Goal: Information Seeking & Learning: Understand process/instructions

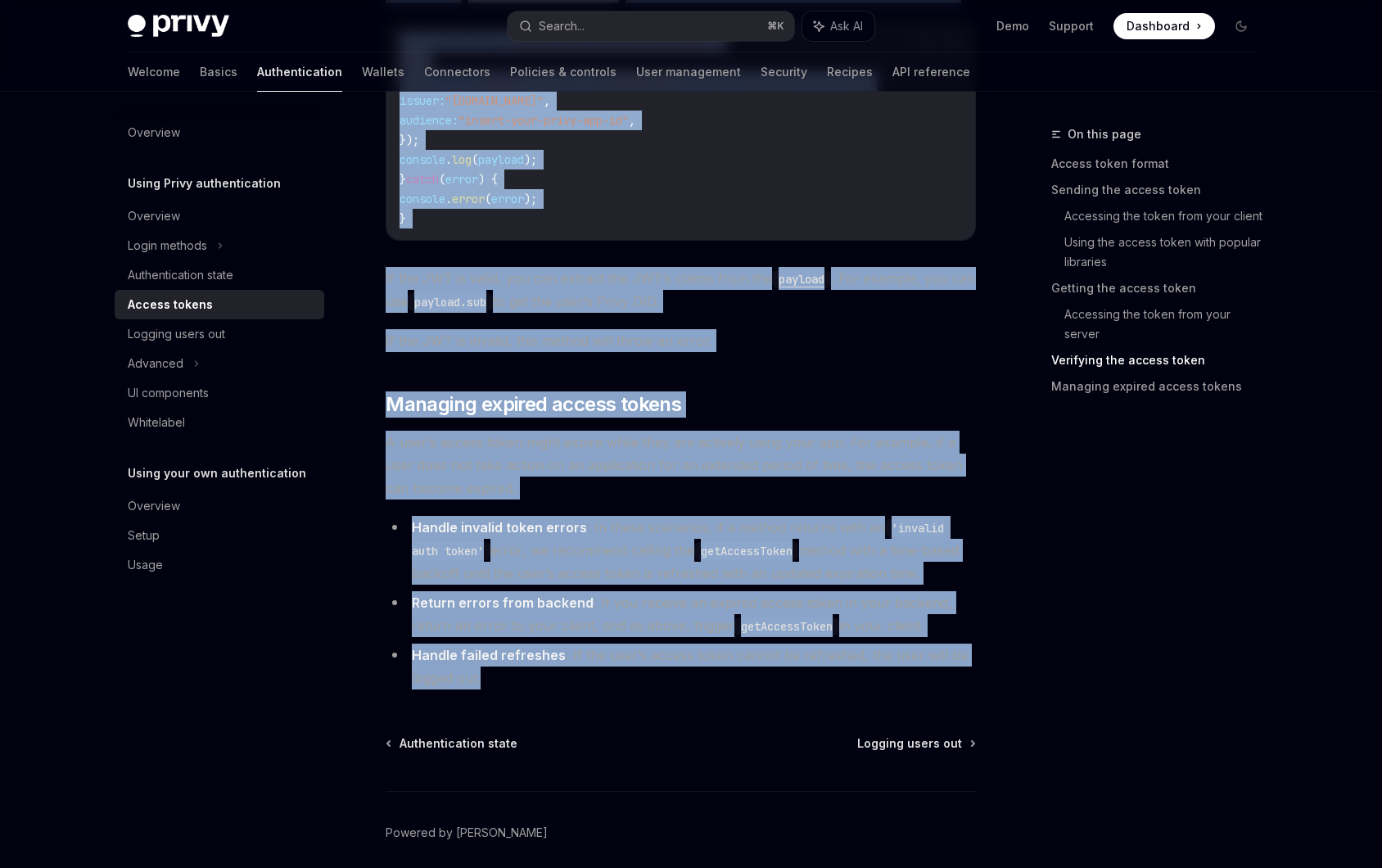
click at [598, 302] on span "If the JWT is valid, you can extract the JWT’s claims from the payload . For ex…" at bounding box center [680, 289] width 590 height 46
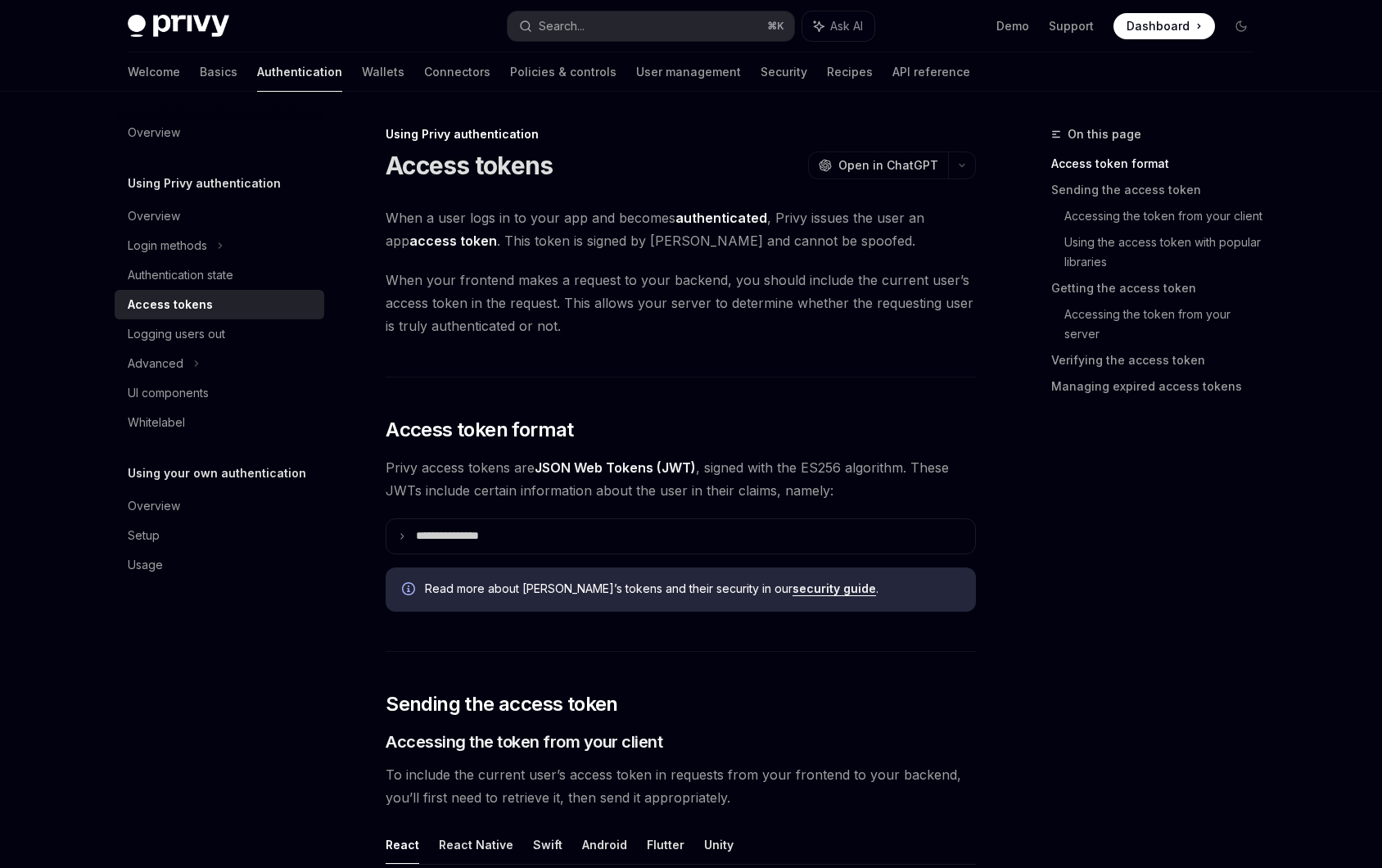
click at [879, 168] on span "Open in ChatGPT" at bounding box center [888, 165] width 100 height 17
click at [875, 170] on span "Open in ChatGPT" at bounding box center [888, 165] width 100 height 17
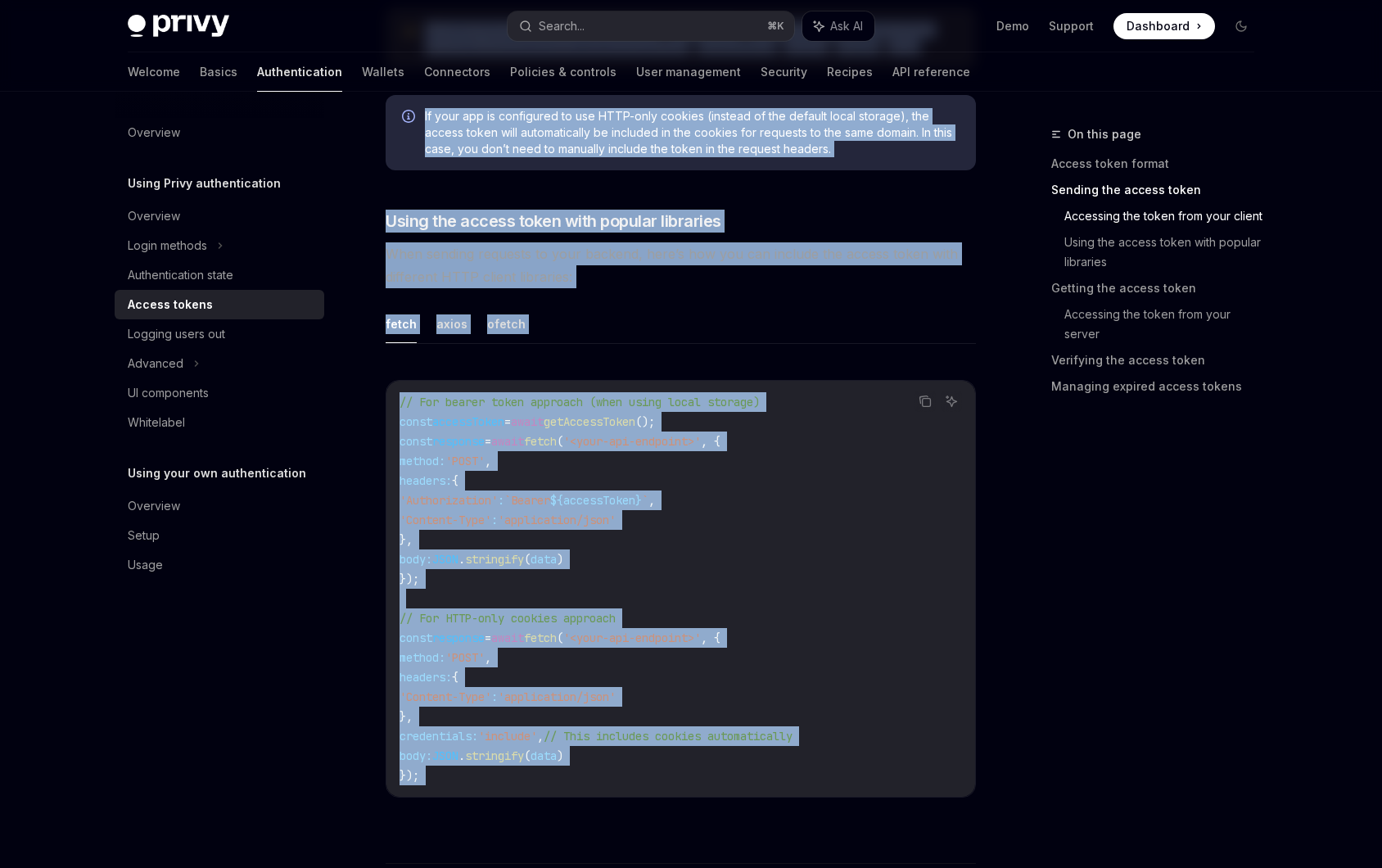
drag, startPoint x: 369, startPoint y: 118, endPoint x: 651, endPoint y: 393, distance: 393.9
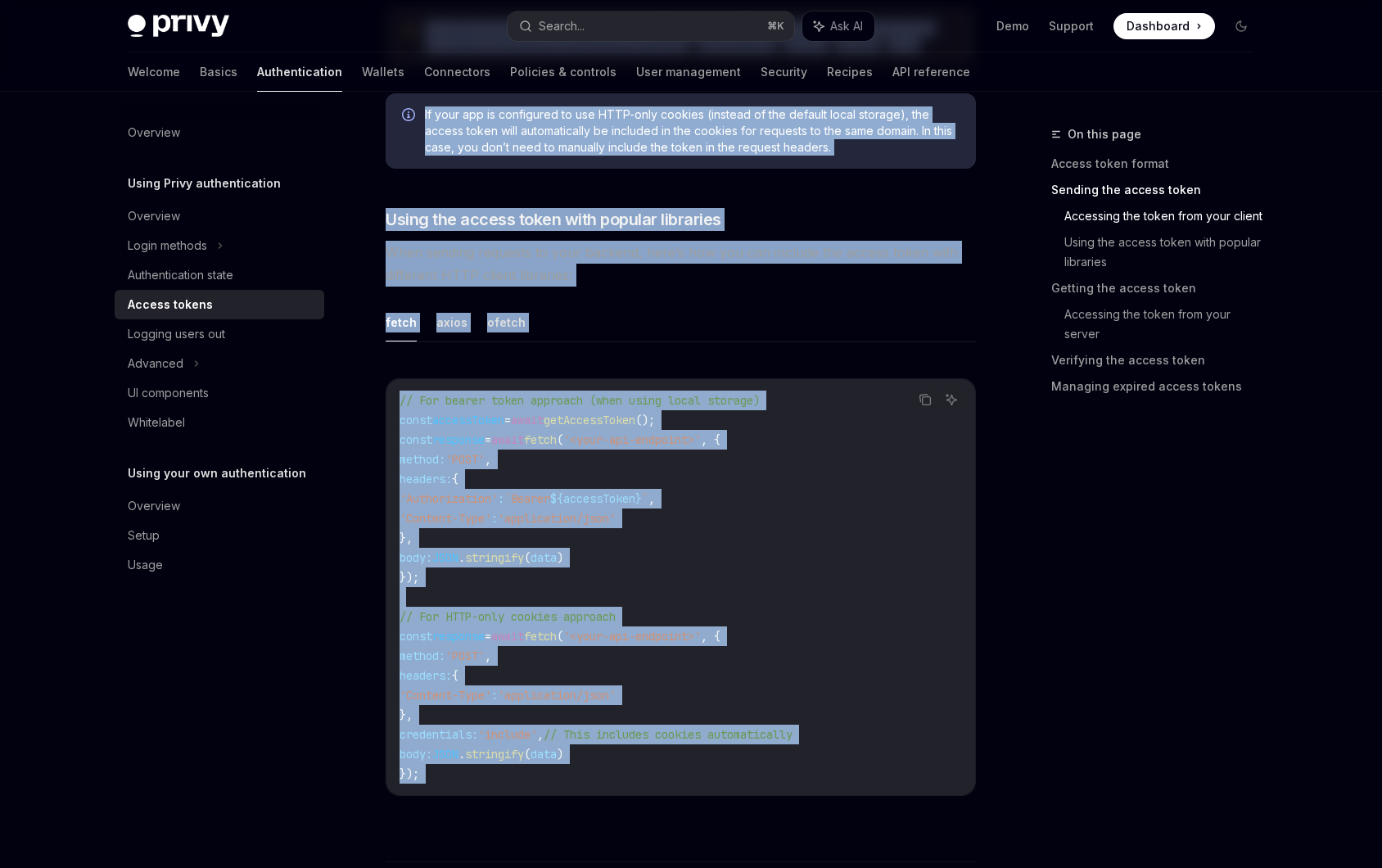
click at [649, 270] on span "When sending requests to your backend, here’s how you can include the access to…" at bounding box center [680, 263] width 590 height 46
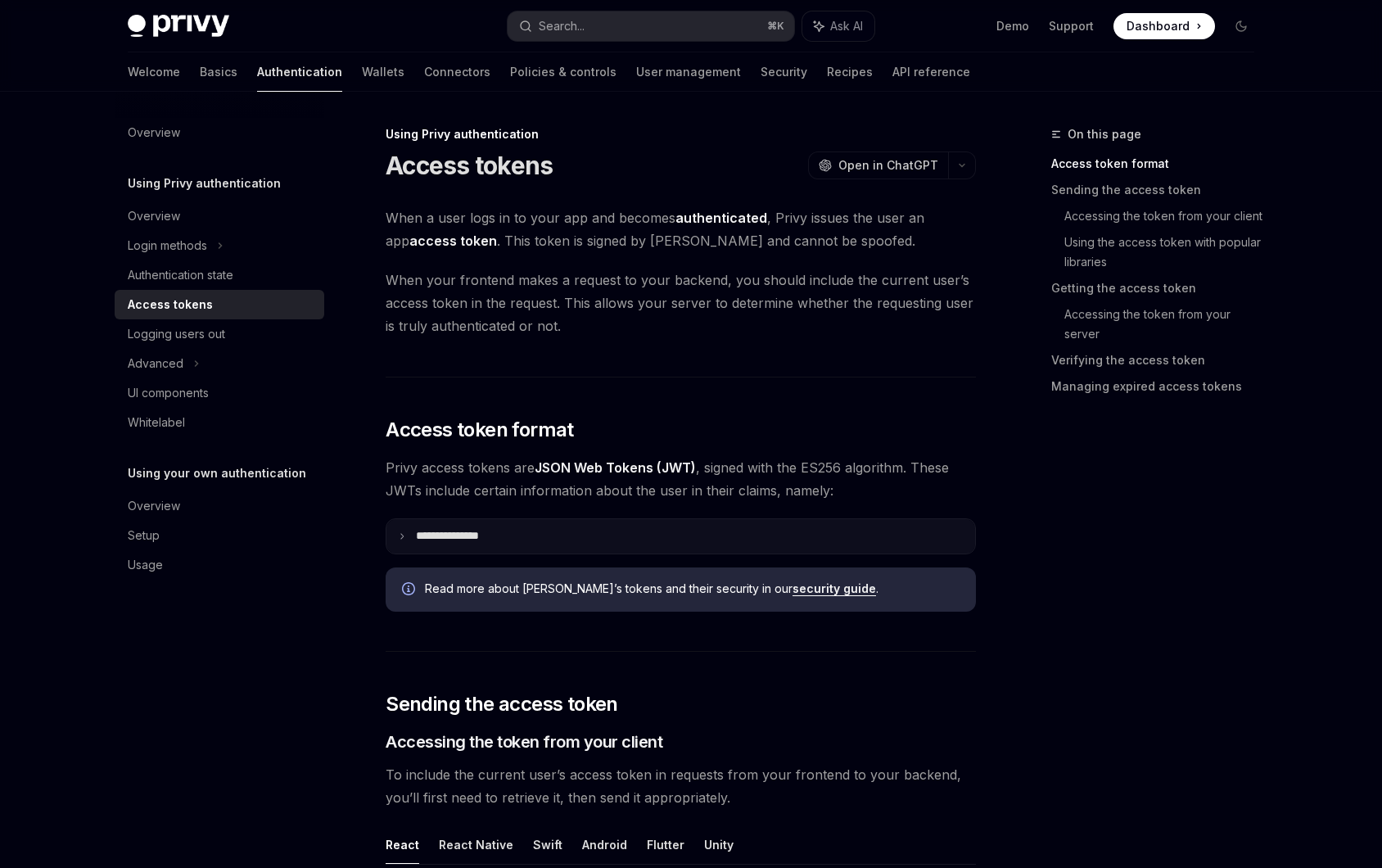
click at [399, 530] on summary "**********" at bounding box center [680, 536] width 588 height 34
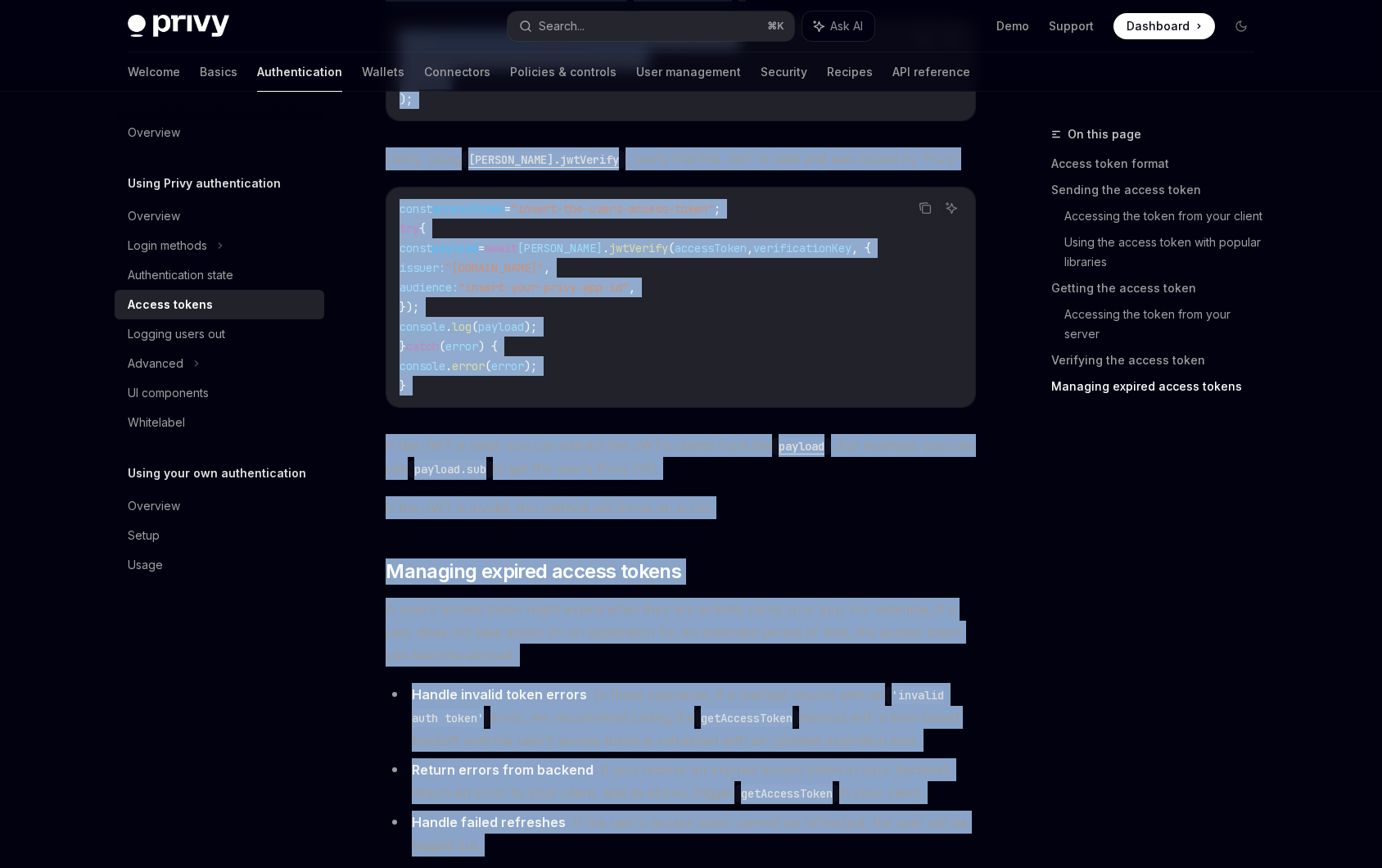
scroll to position [4597, 0]
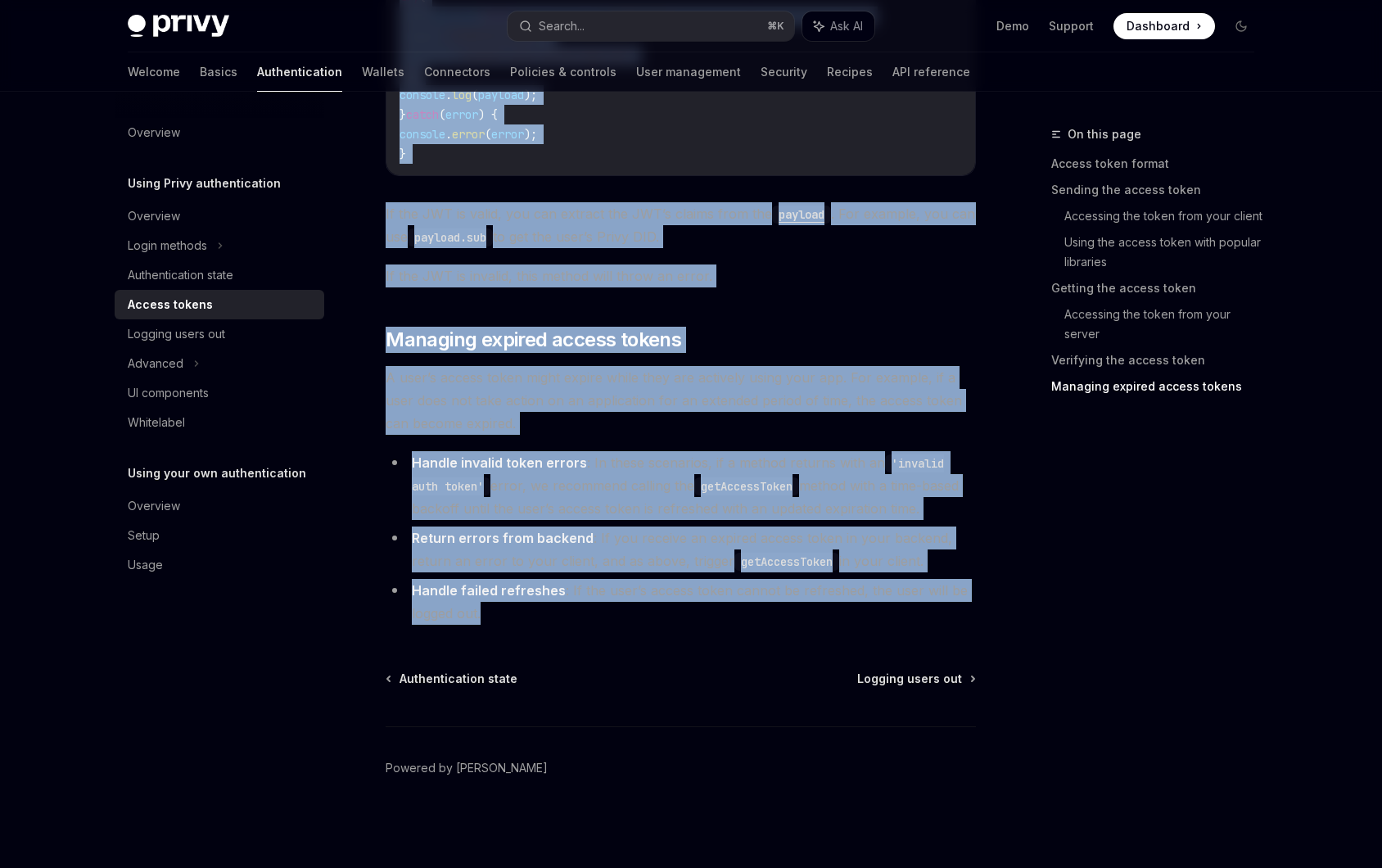
drag, startPoint x: 371, startPoint y: 119, endPoint x: 715, endPoint y: 621, distance: 608.6
copy div "**********"
click at [603, 461] on li "Handle invalid token errors : In these scenarios, if a method returns with an '…" at bounding box center [680, 485] width 590 height 69
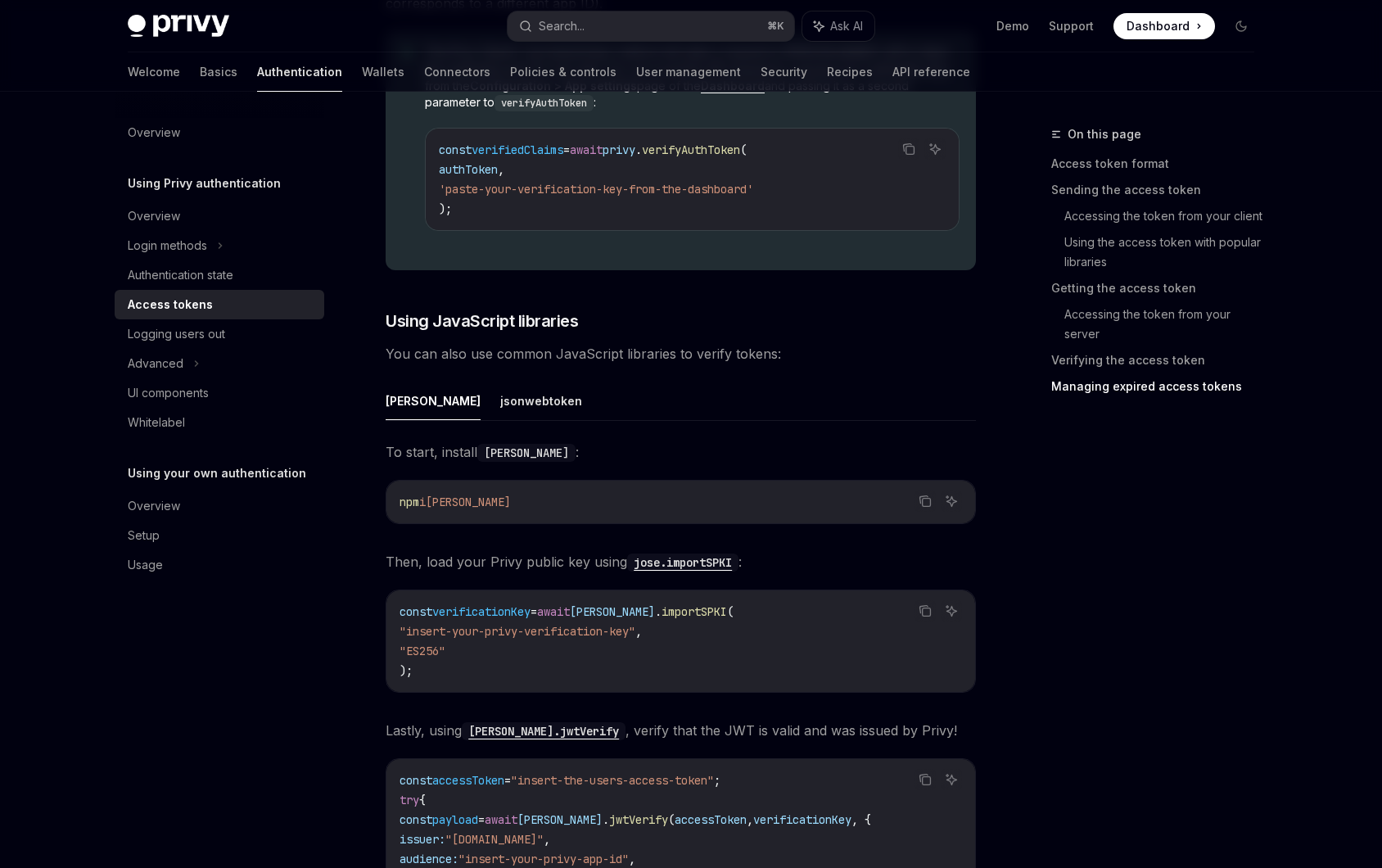
scroll to position [3821, 0]
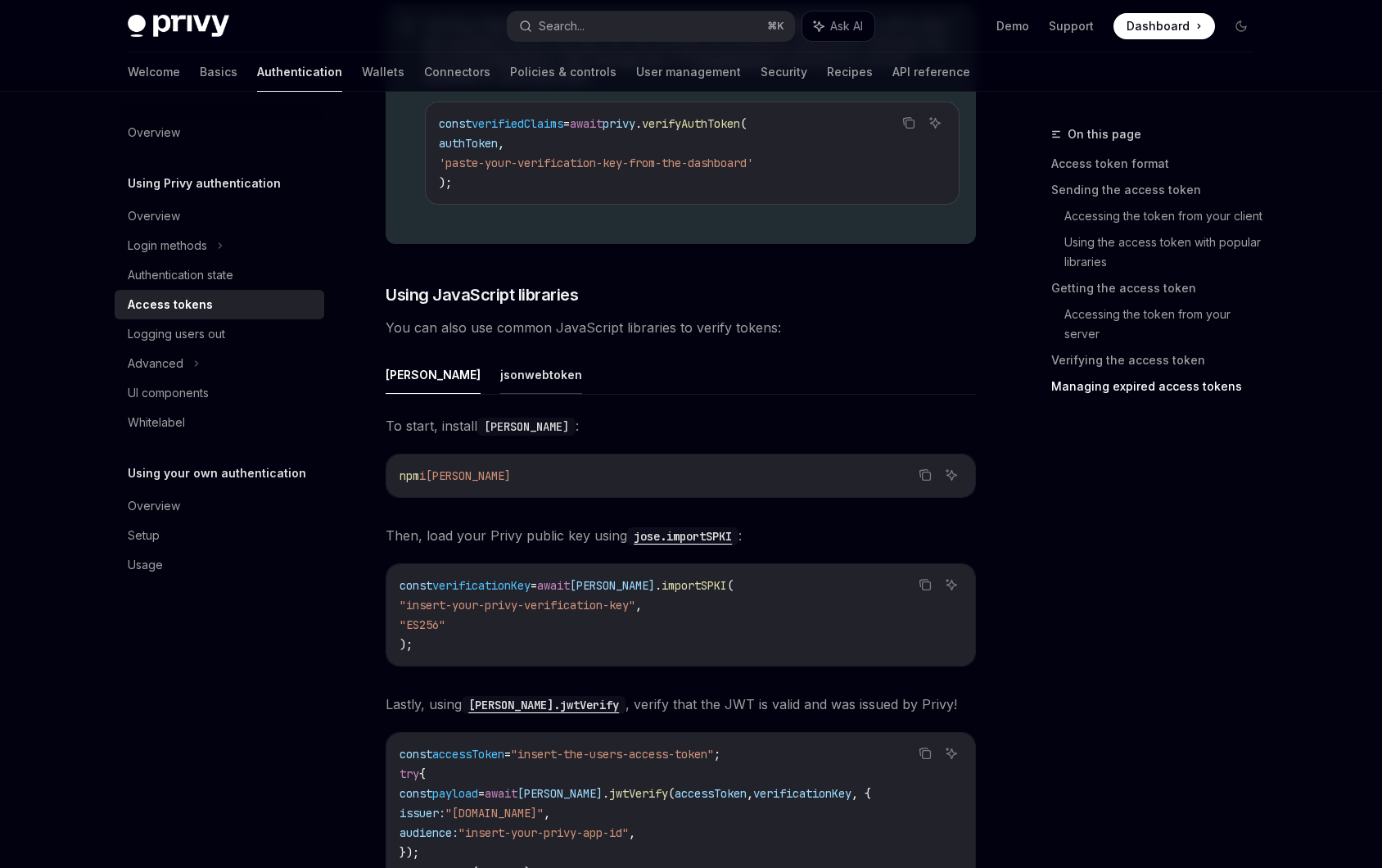
click at [500, 378] on button "jsonwebtoken" at bounding box center [541, 375] width 82 height 38
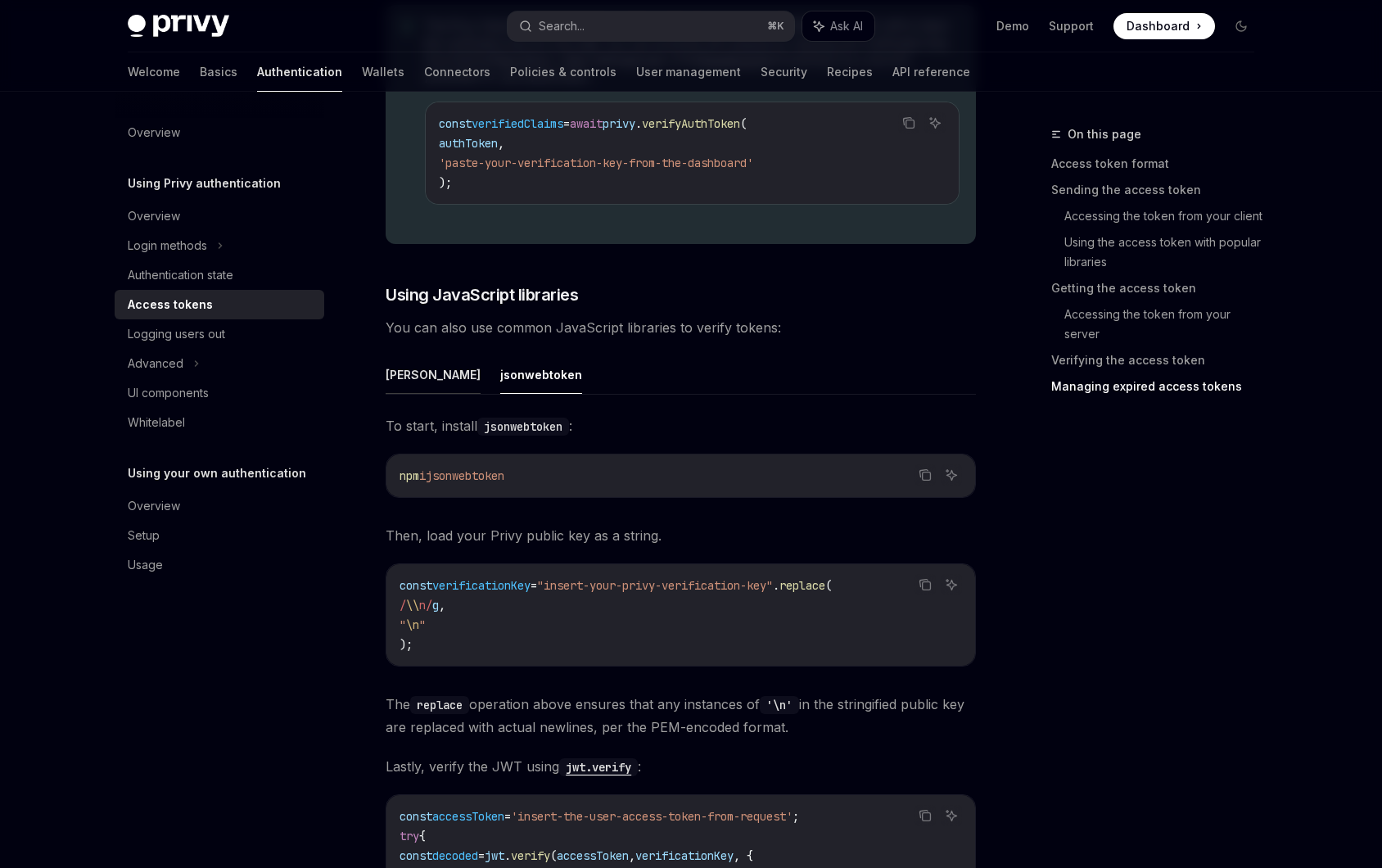
click at [394, 377] on button "[PERSON_NAME]" at bounding box center [432, 375] width 95 height 38
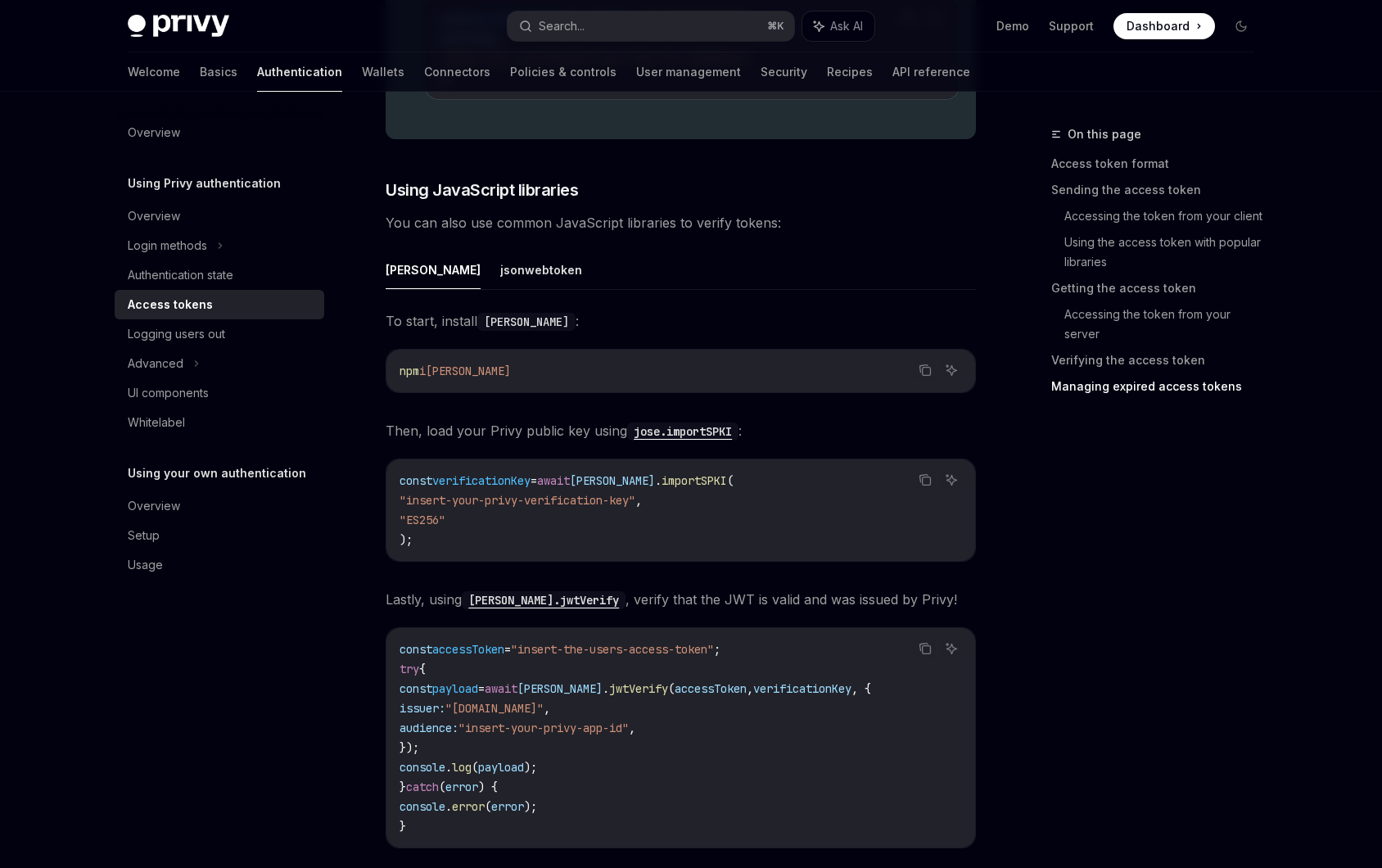
scroll to position [3927, 0]
click at [1165, 26] on span "Dashboard" at bounding box center [1158, 26] width 63 height 17
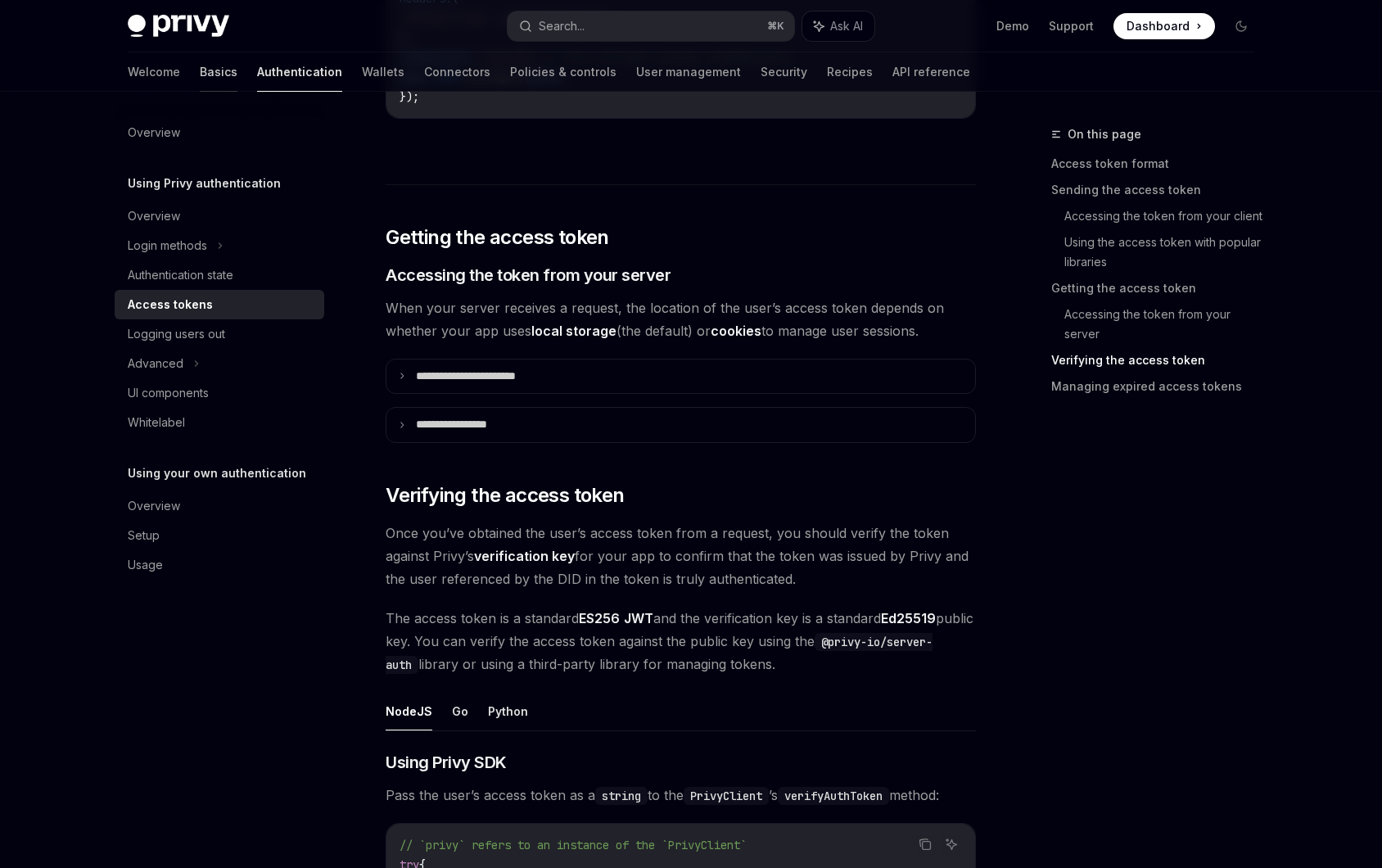
scroll to position [2240, 0]
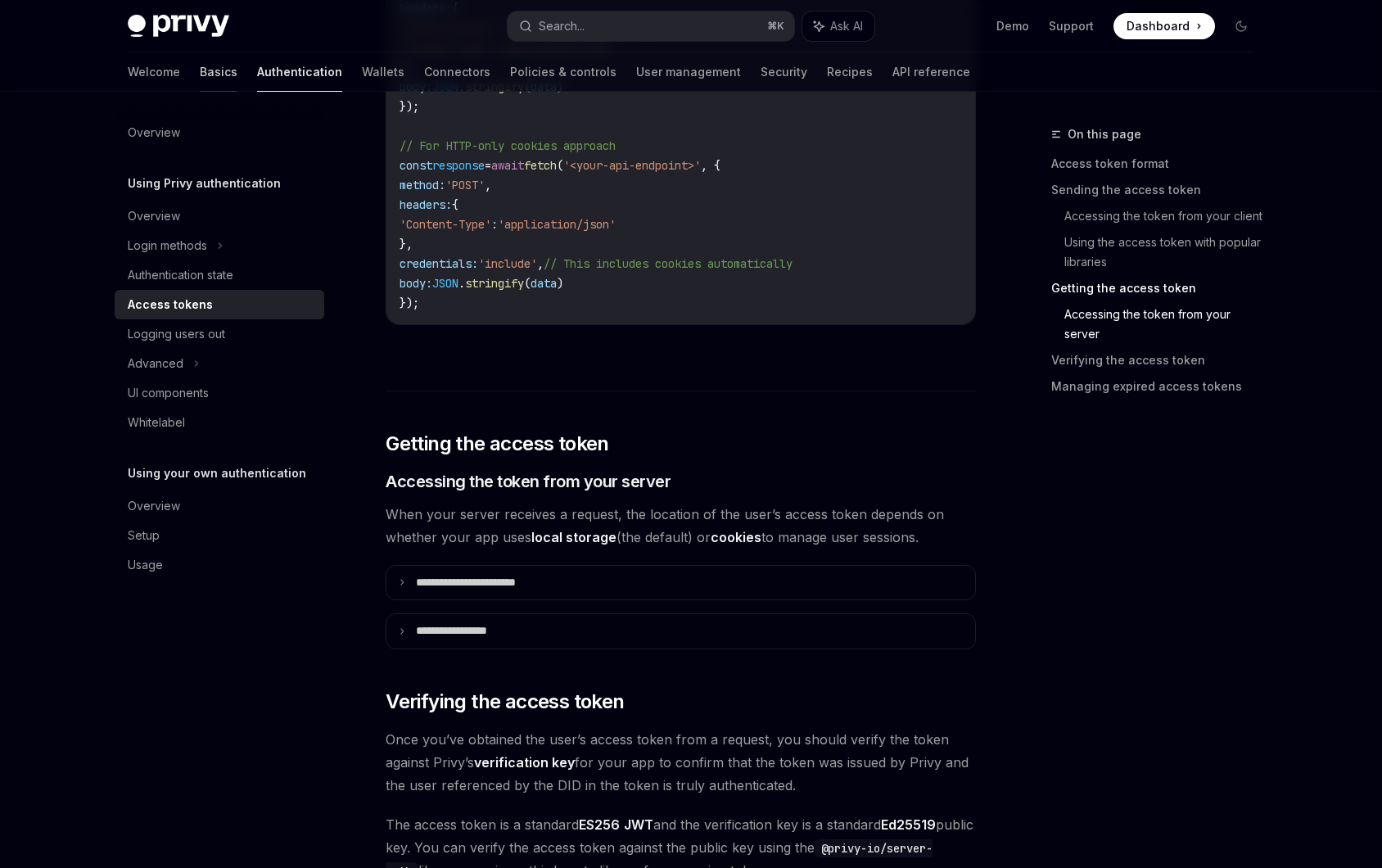
click at [200, 66] on link "Basics" at bounding box center [218, 71] width 37 height 39
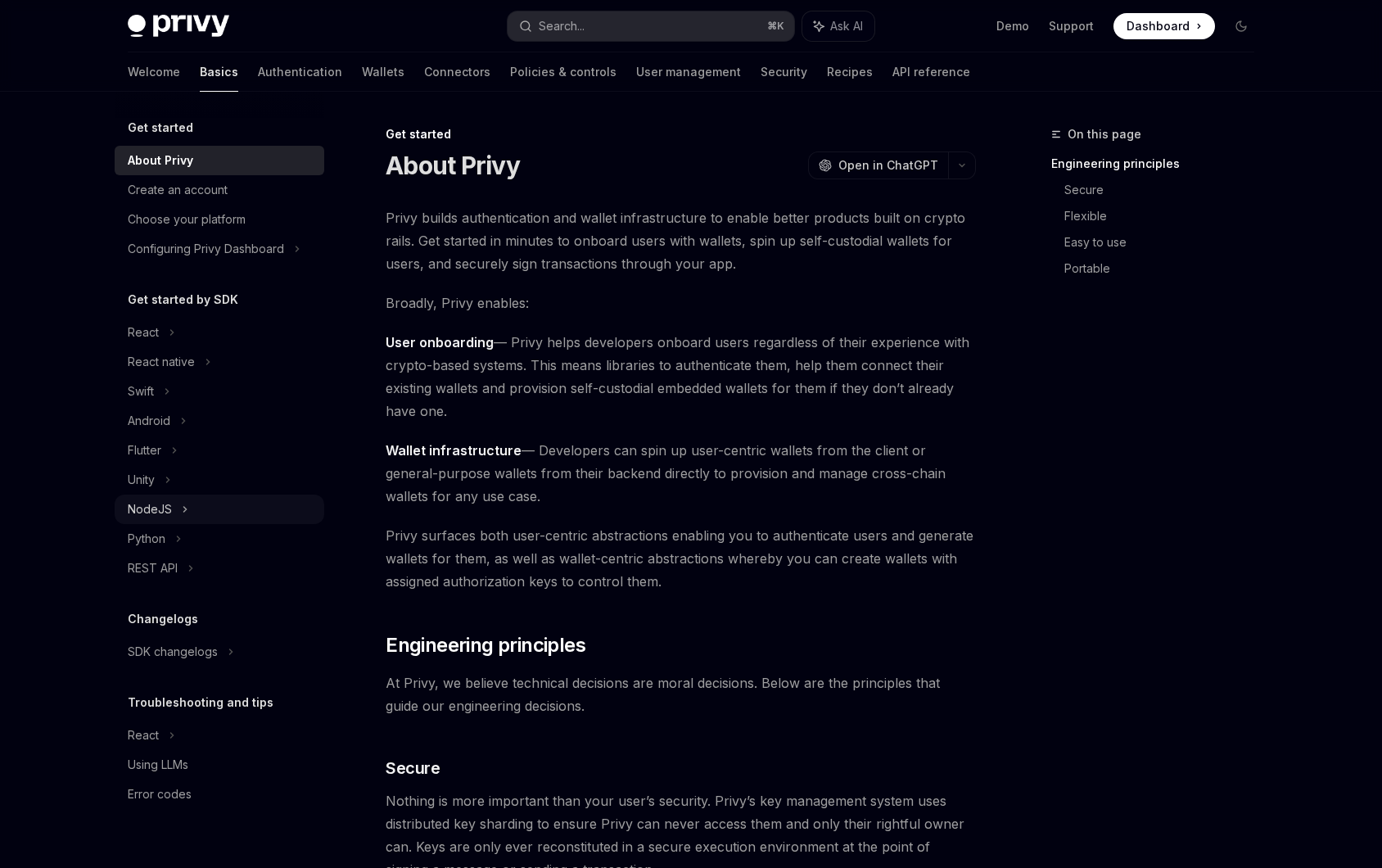
click at [174, 510] on div "NodeJS" at bounding box center [220, 509] width 210 height 30
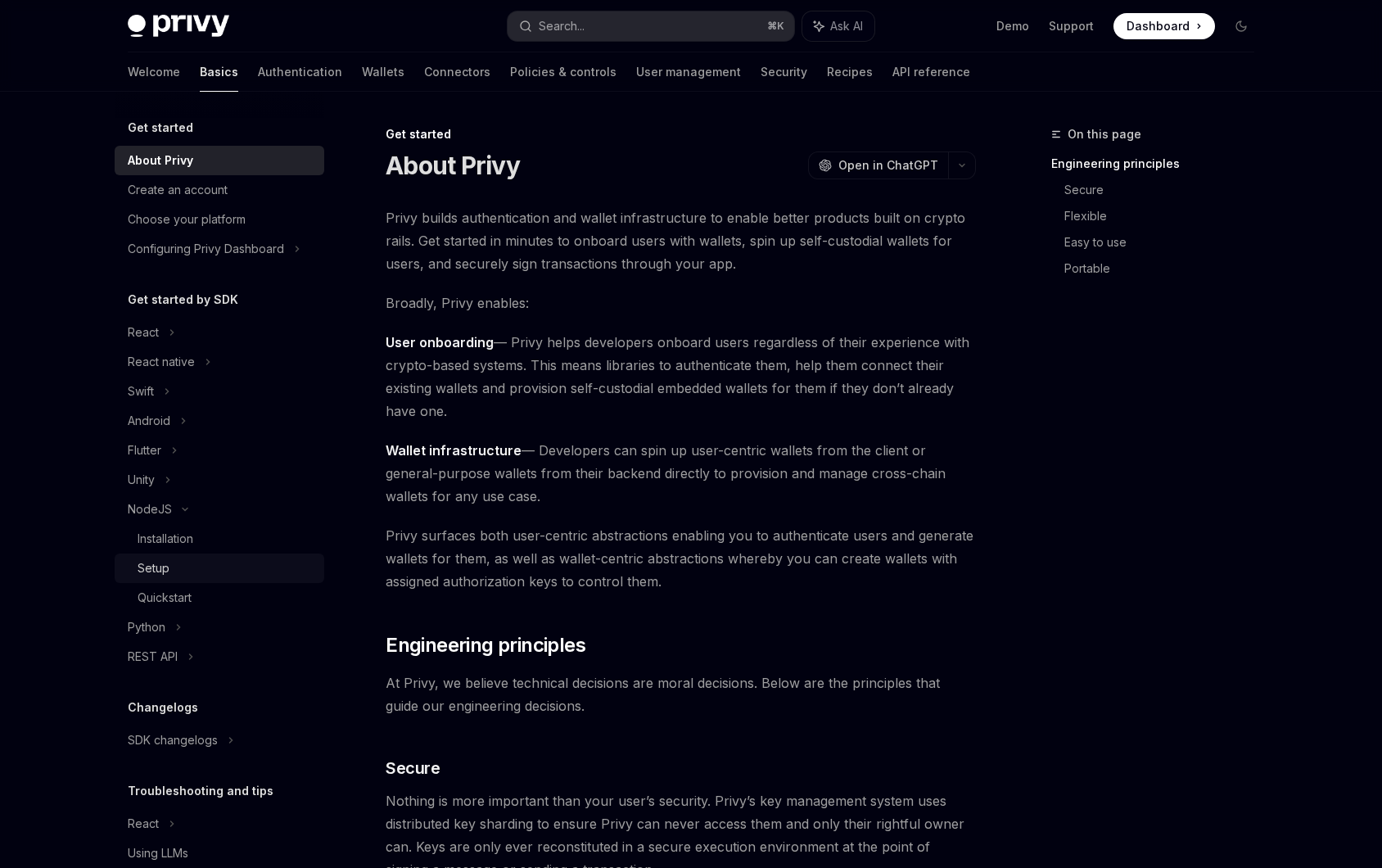
click at [180, 562] on div "Setup" at bounding box center [226, 568] width 177 height 20
click at [189, 535] on div "Installation" at bounding box center [166, 539] width 56 height 20
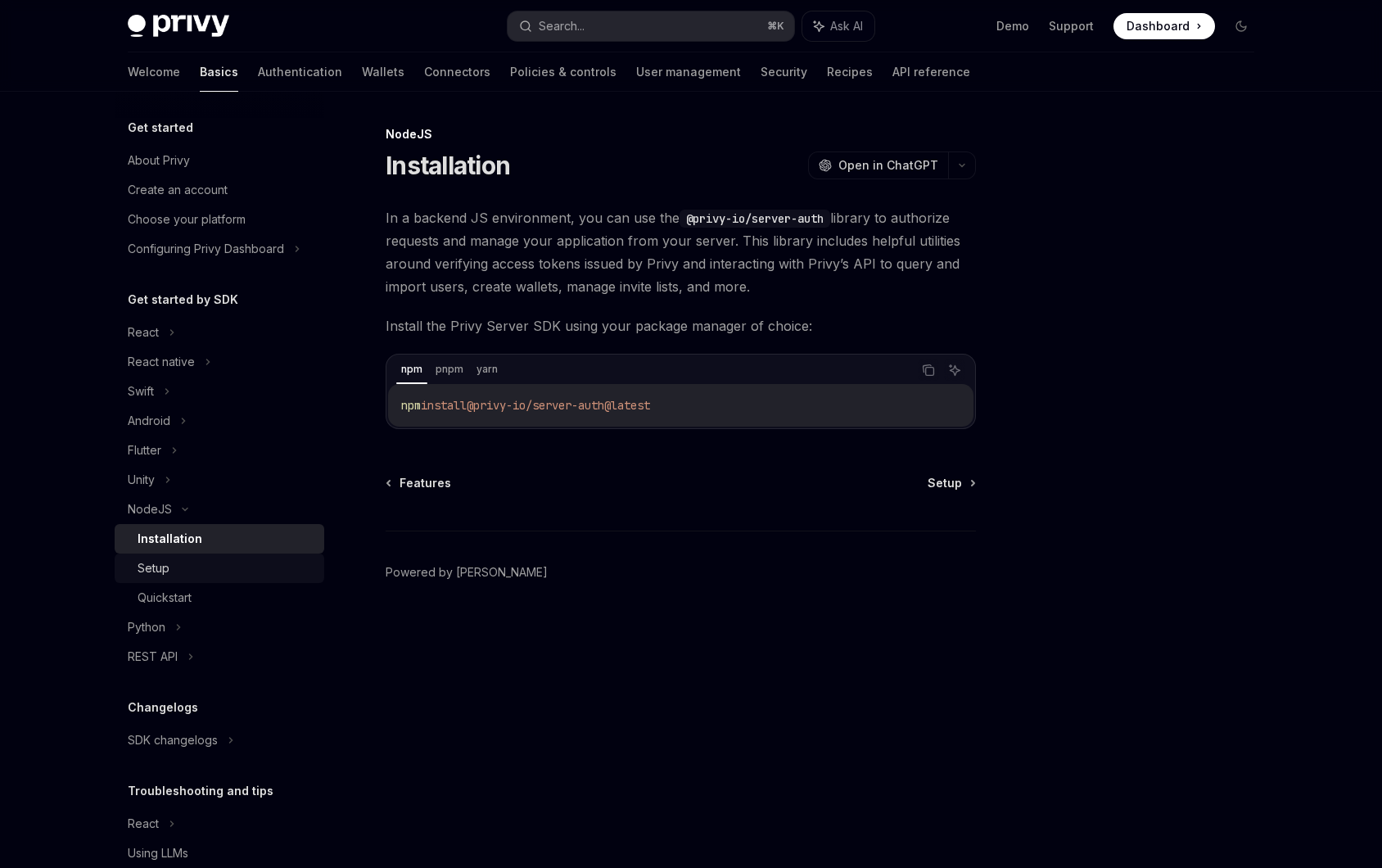
click at [197, 573] on div "Setup" at bounding box center [226, 568] width 177 height 20
type textarea "*"
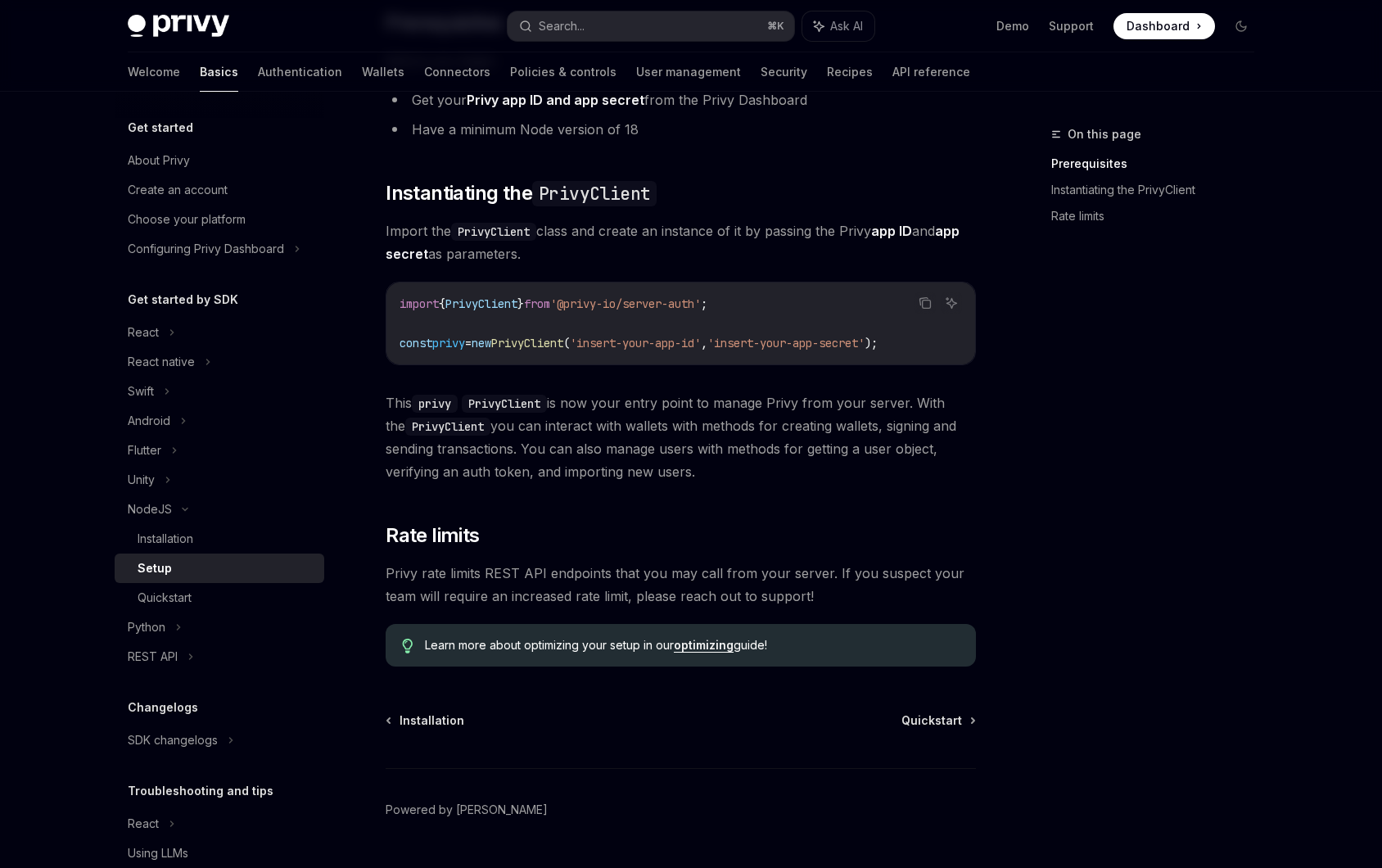
scroll to position [199, 0]
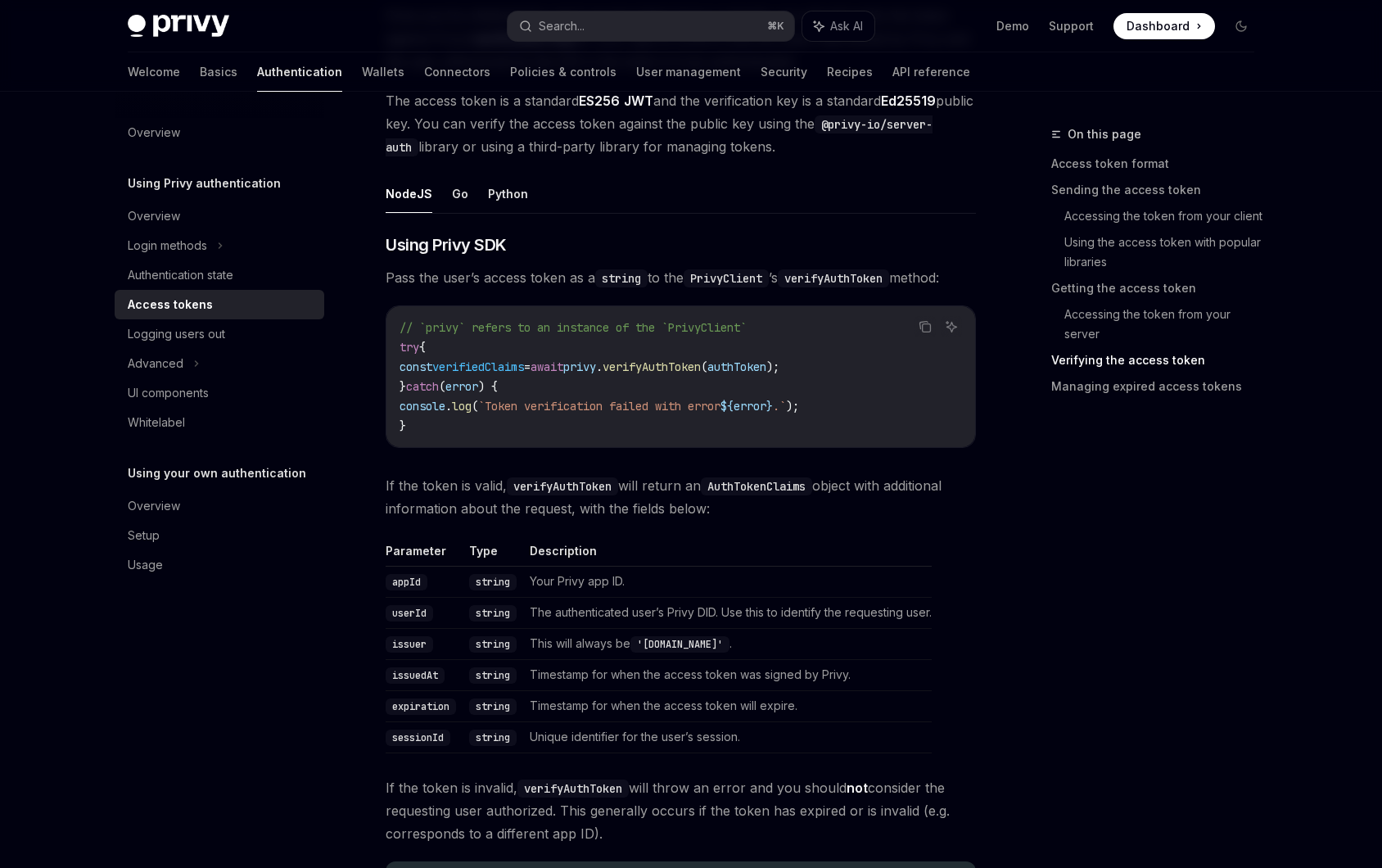
scroll to position [2399, 0]
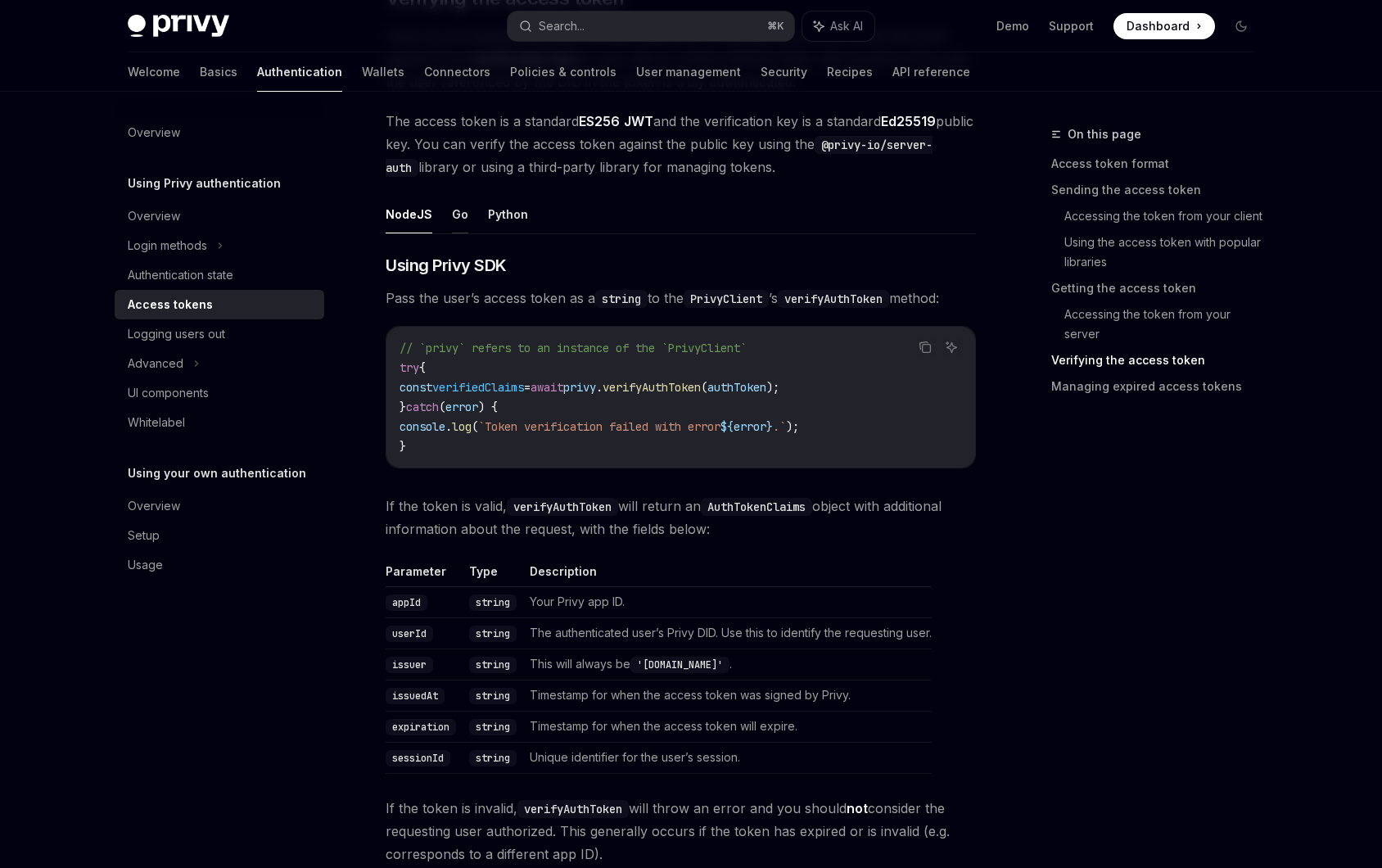
click at [457, 220] on button "Go" at bounding box center [460, 214] width 17 height 38
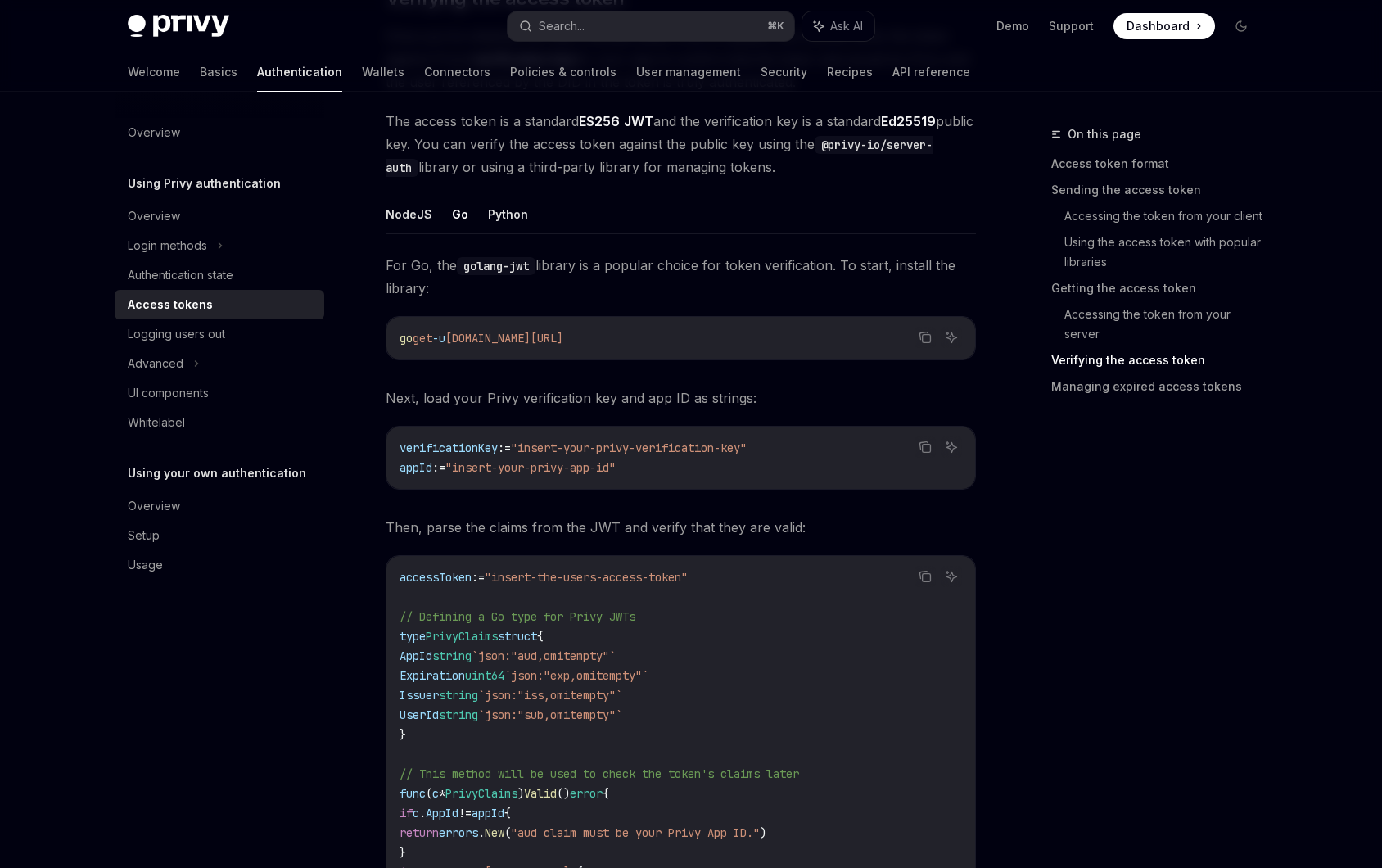
click at [423, 213] on button "NodeJS" at bounding box center [409, 214] width 47 height 38
type textarea "*"
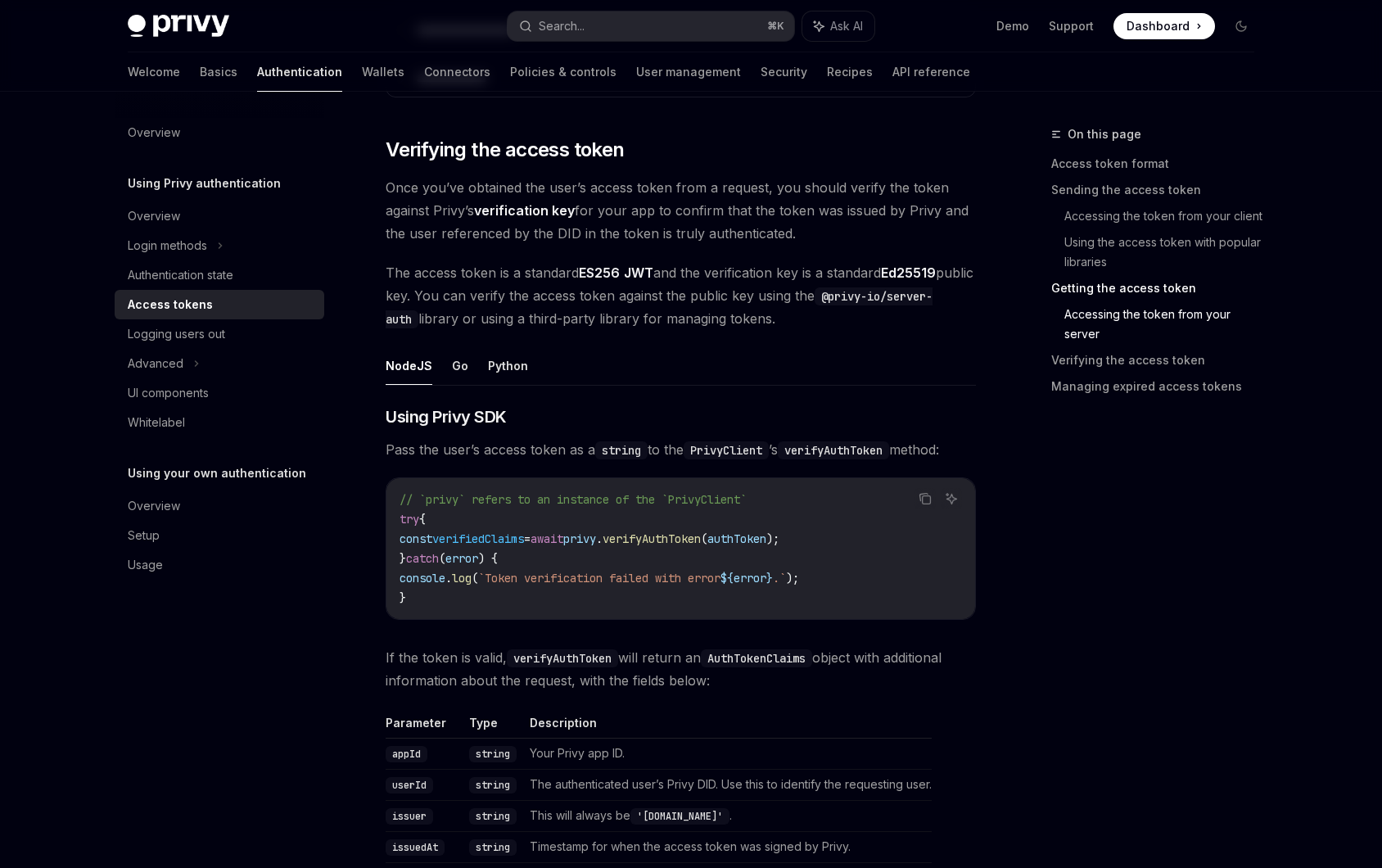
scroll to position [2245, 0]
drag, startPoint x: 480, startPoint y: 322, endPoint x: 864, endPoint y: 304, distance: 384.4
click at [864, 304] on code "@privy-io/server-auth" at bounding box center [659, 310] width 547 height 41
copy code "@privy-io/server-auth"
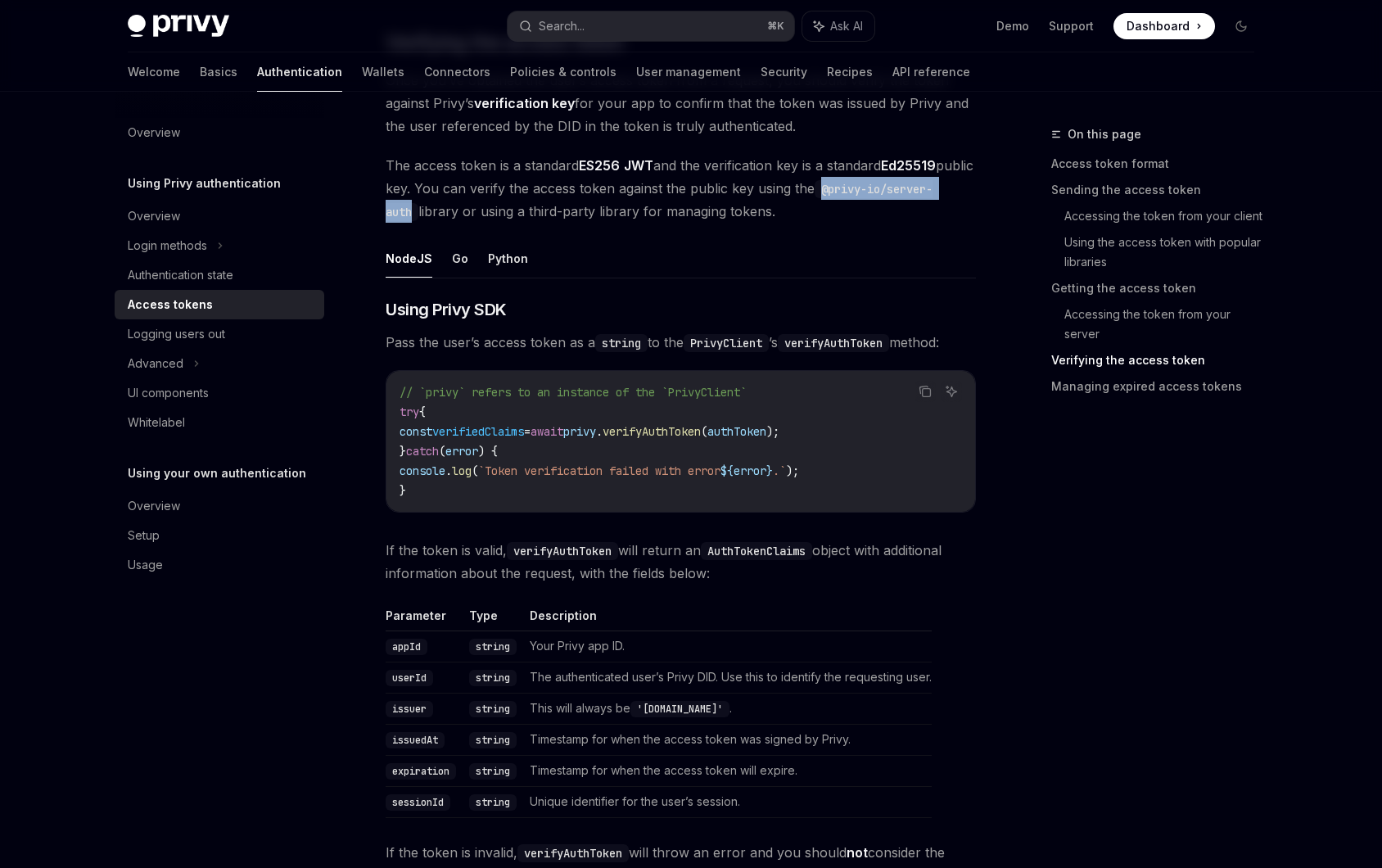
scroll to position [2366, 0]
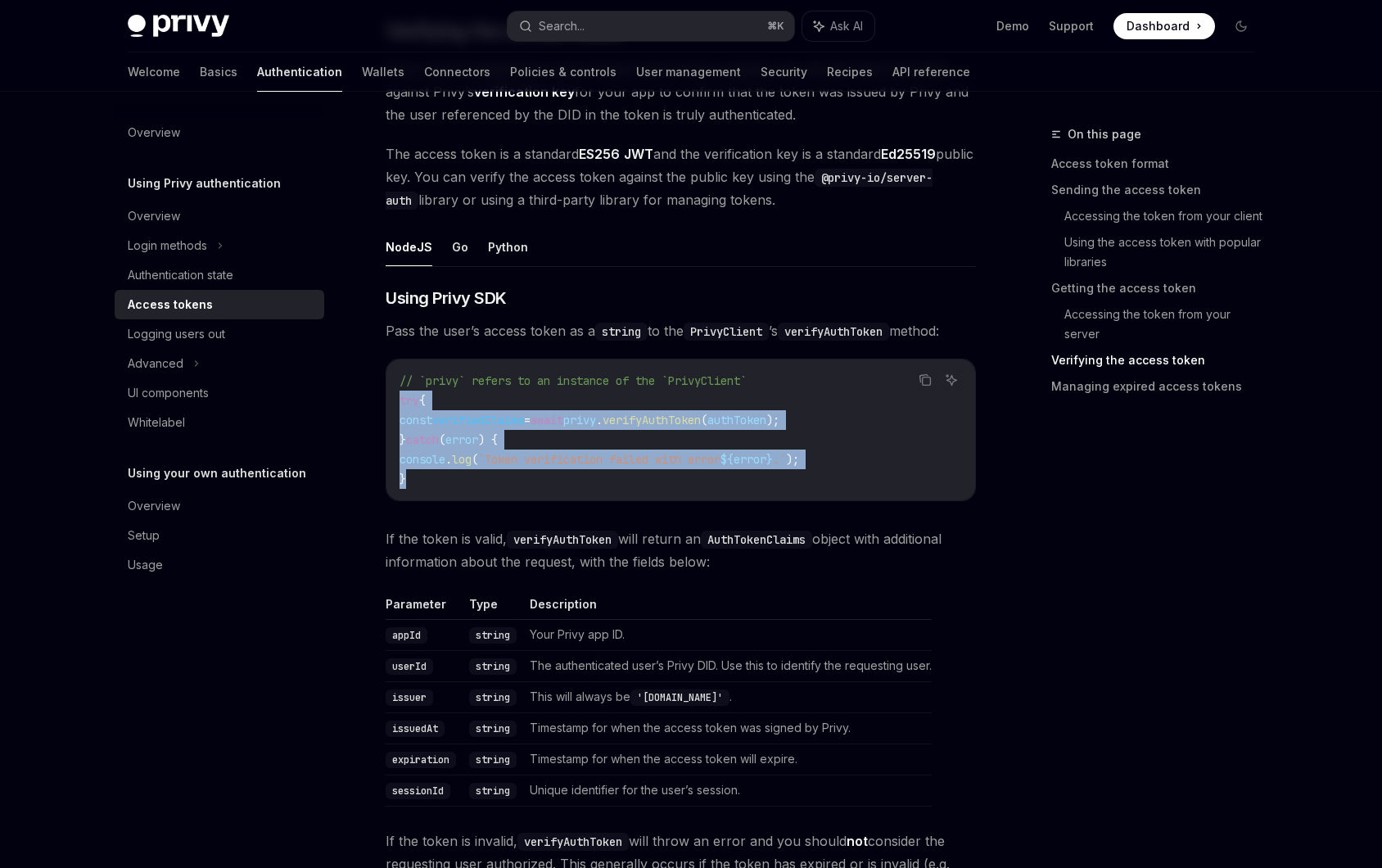
drag, startPoint x: 434, startPoint y: 475, endPoint x: 392, endPoint y: 394, distance: 91.2
click at [392, 394] on div "// `privy` refers to an instance of the `PrivyClient` try { const verifiedClaim…" at bounding box center [680, 430] width 588 height 141
copy code "try { const verifiedClaims = await privy . verifyAuthToken ( authToken ); } cat…"
